Goal: Navigation & Orientation: Go to known website

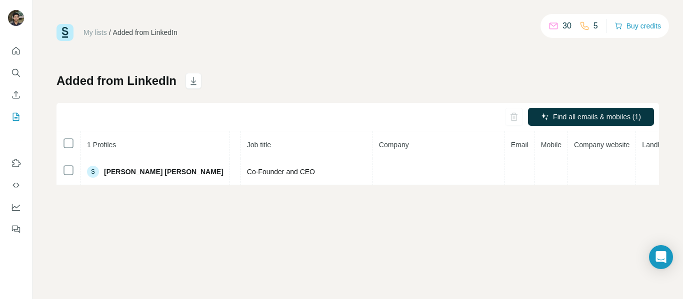
scroll to position [0, 134]
